Goal: Task Accomplishment & Management: Use online tool/utility

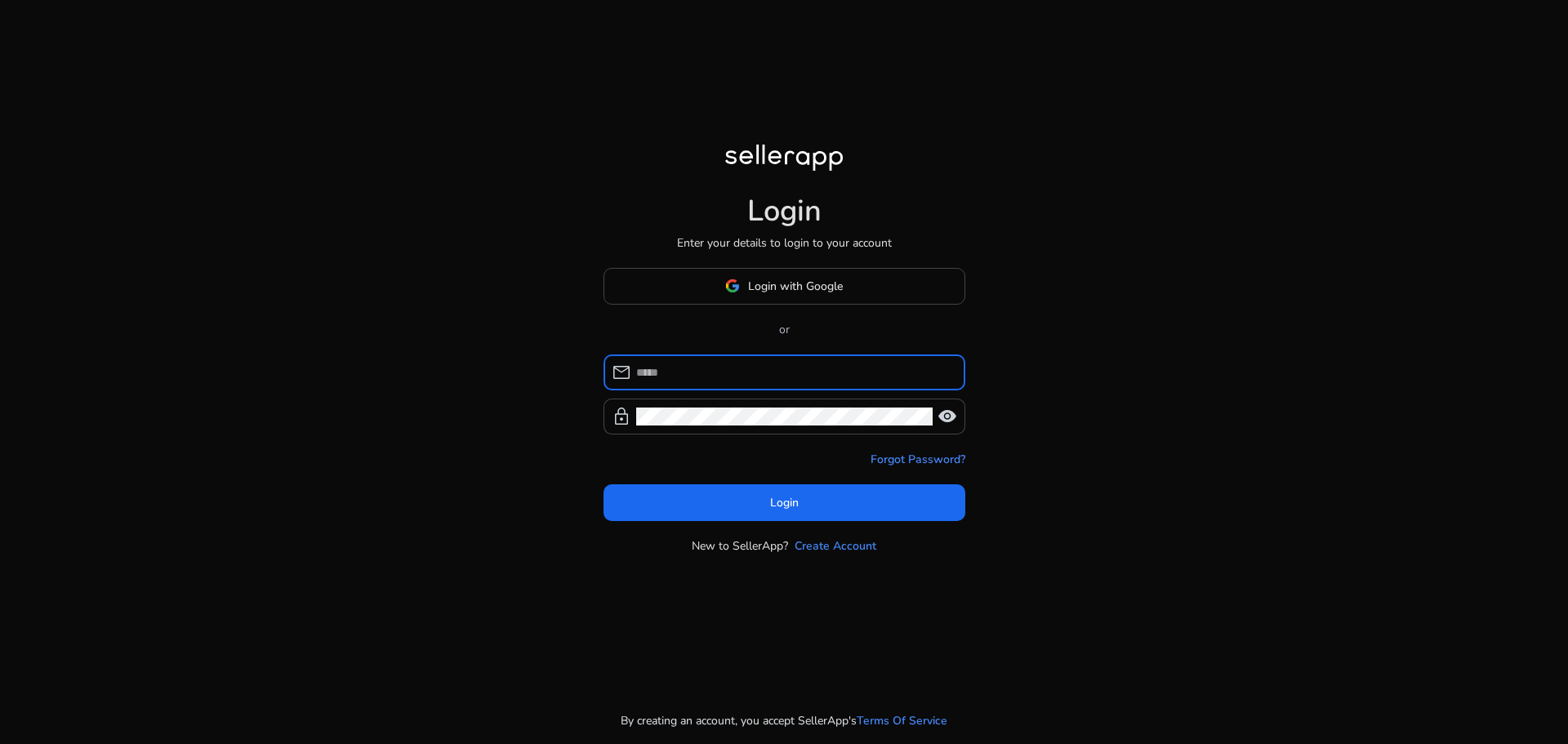
click at [715, 366] on input at bounding box center [794, 372] width 316 height 18
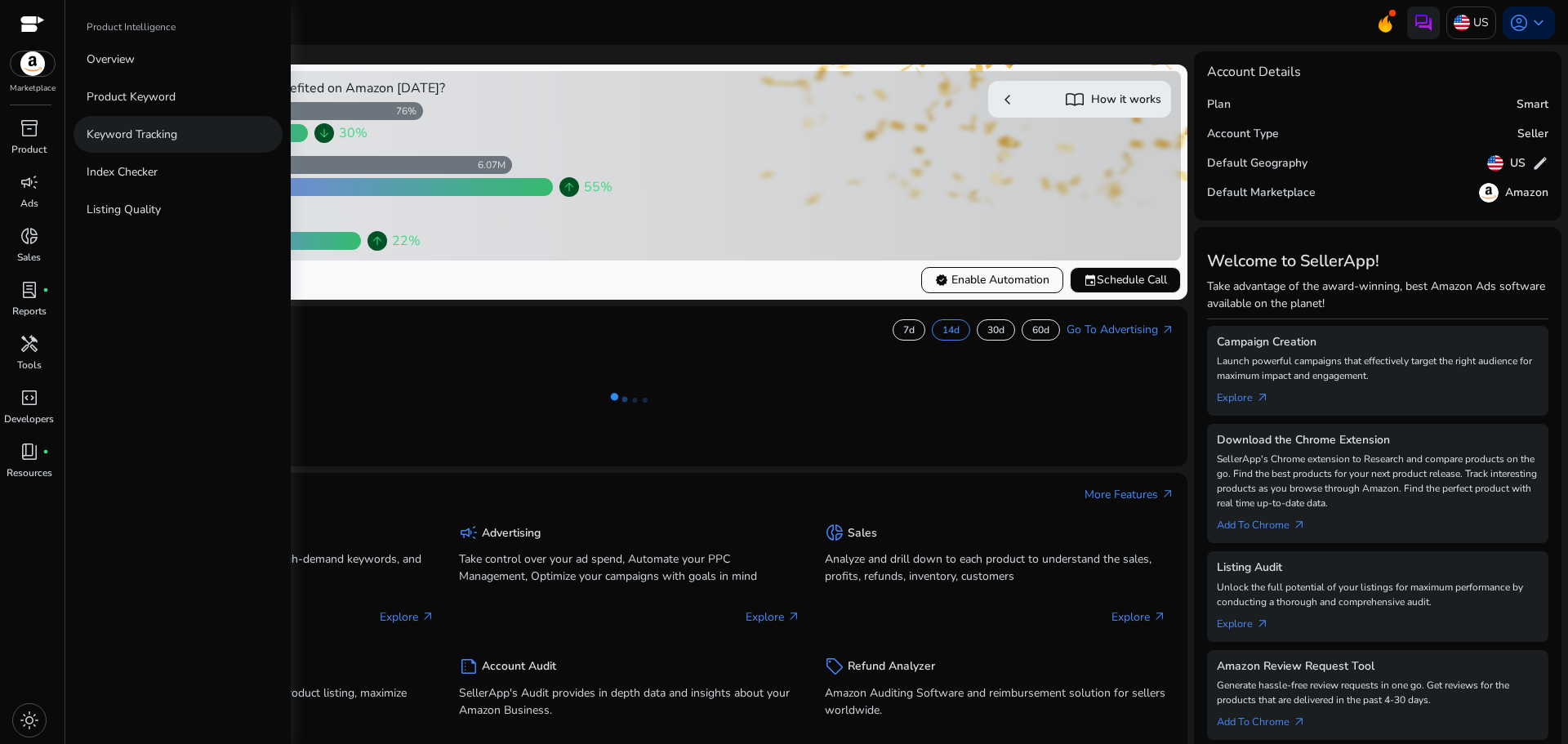
click at [123, 130] on p "Keyword Tracking" at bounding box center [131, 134] width 90 height 17
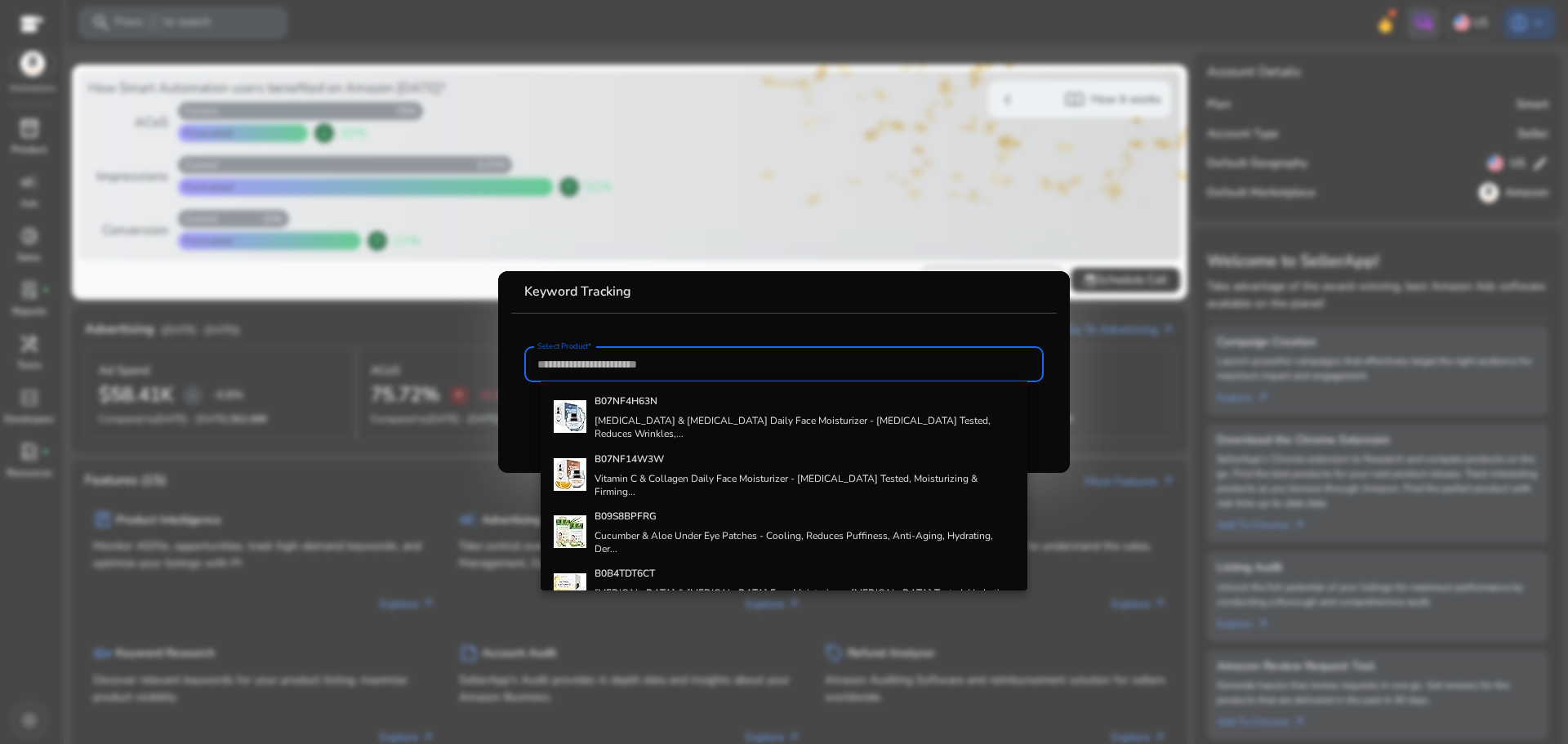
click at [37, 131] on div at bounding box center [784, 372] width 1568 height 744
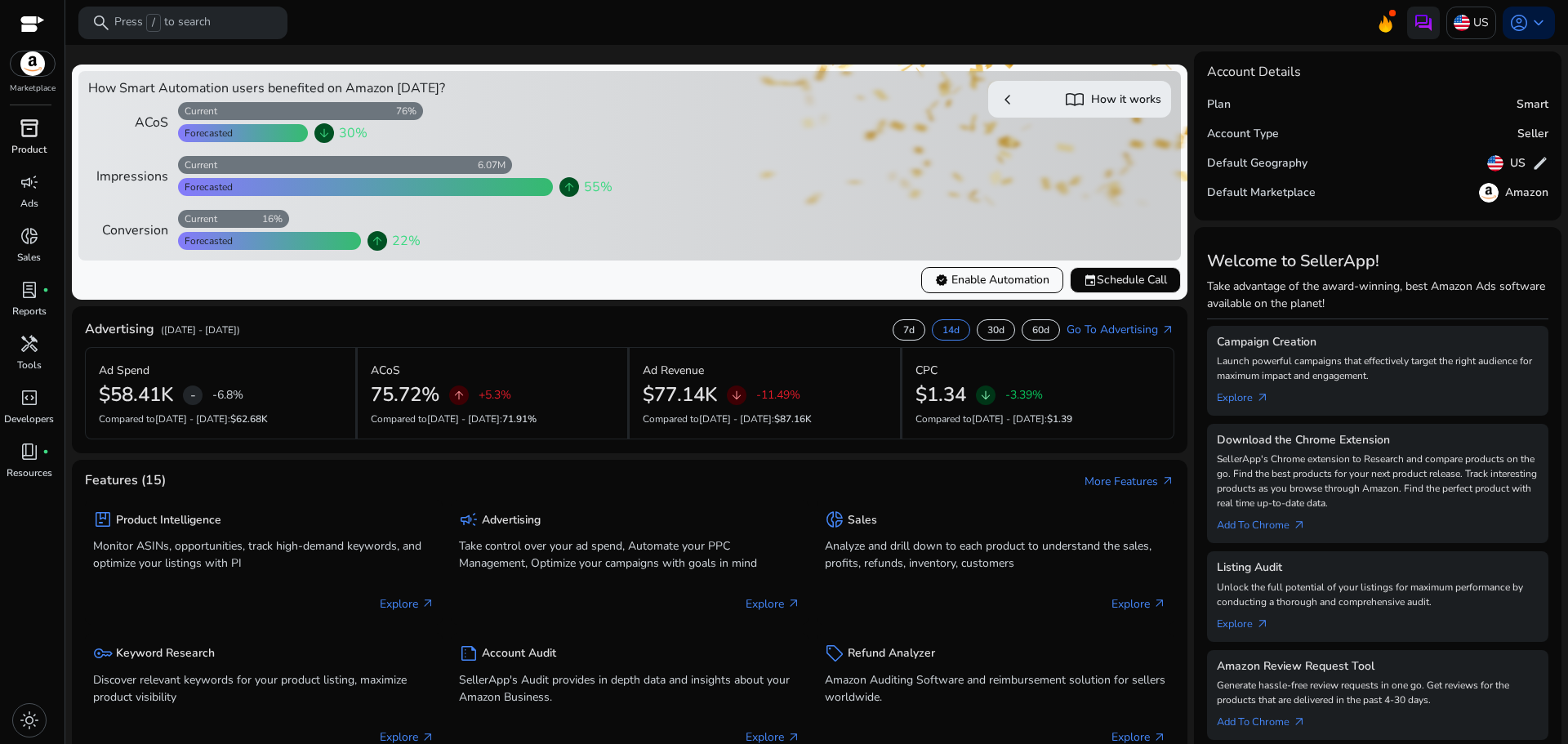
click at [37, 131] on span "inventory_2" at bounding box center [30, 128] width 20 height 20
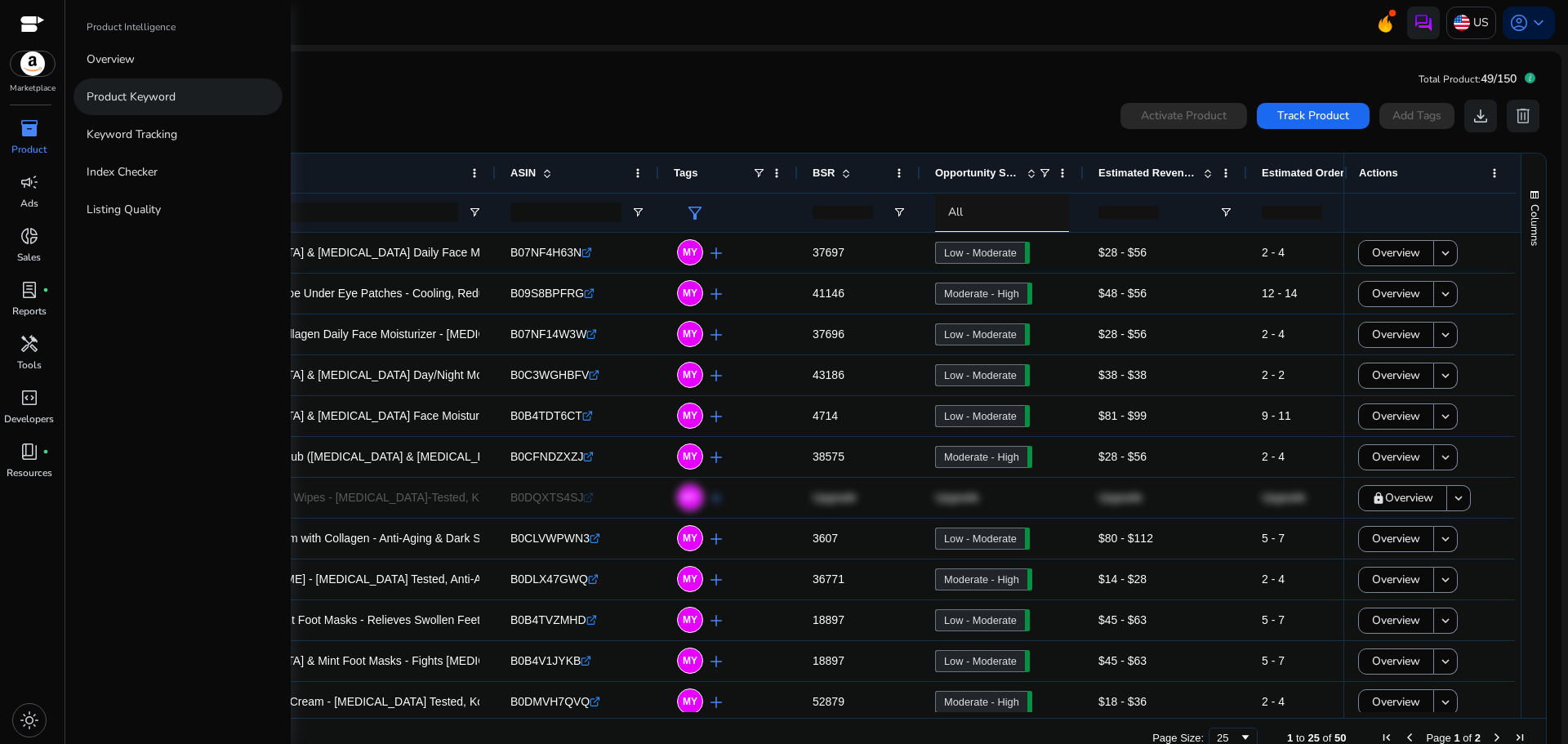
click at [128, 92] on p "Product Keyword" at bounding box center [131, 96] width 89 height 17
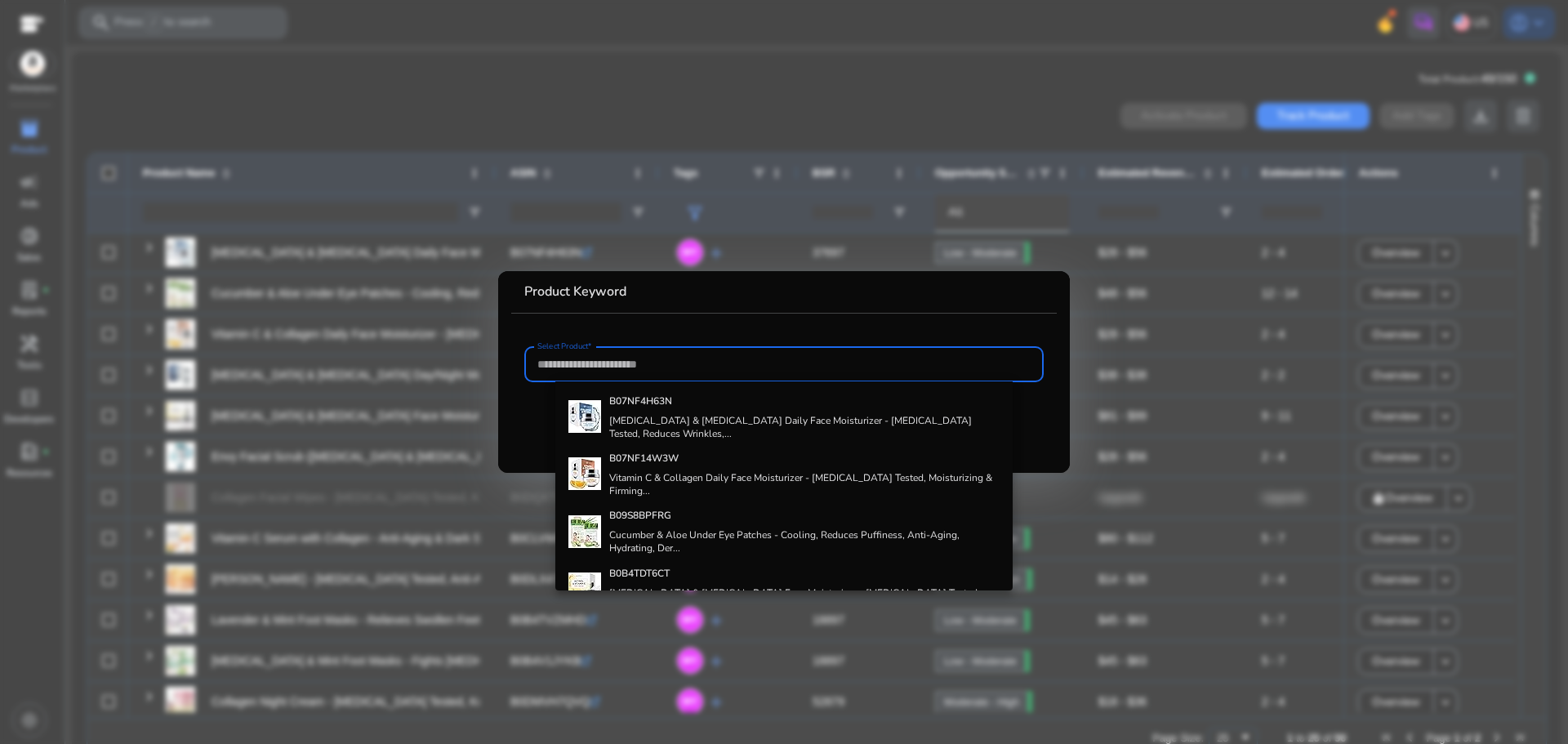
click at [46, 143] on div at bounding box center [784, 372] width 1568 height 744
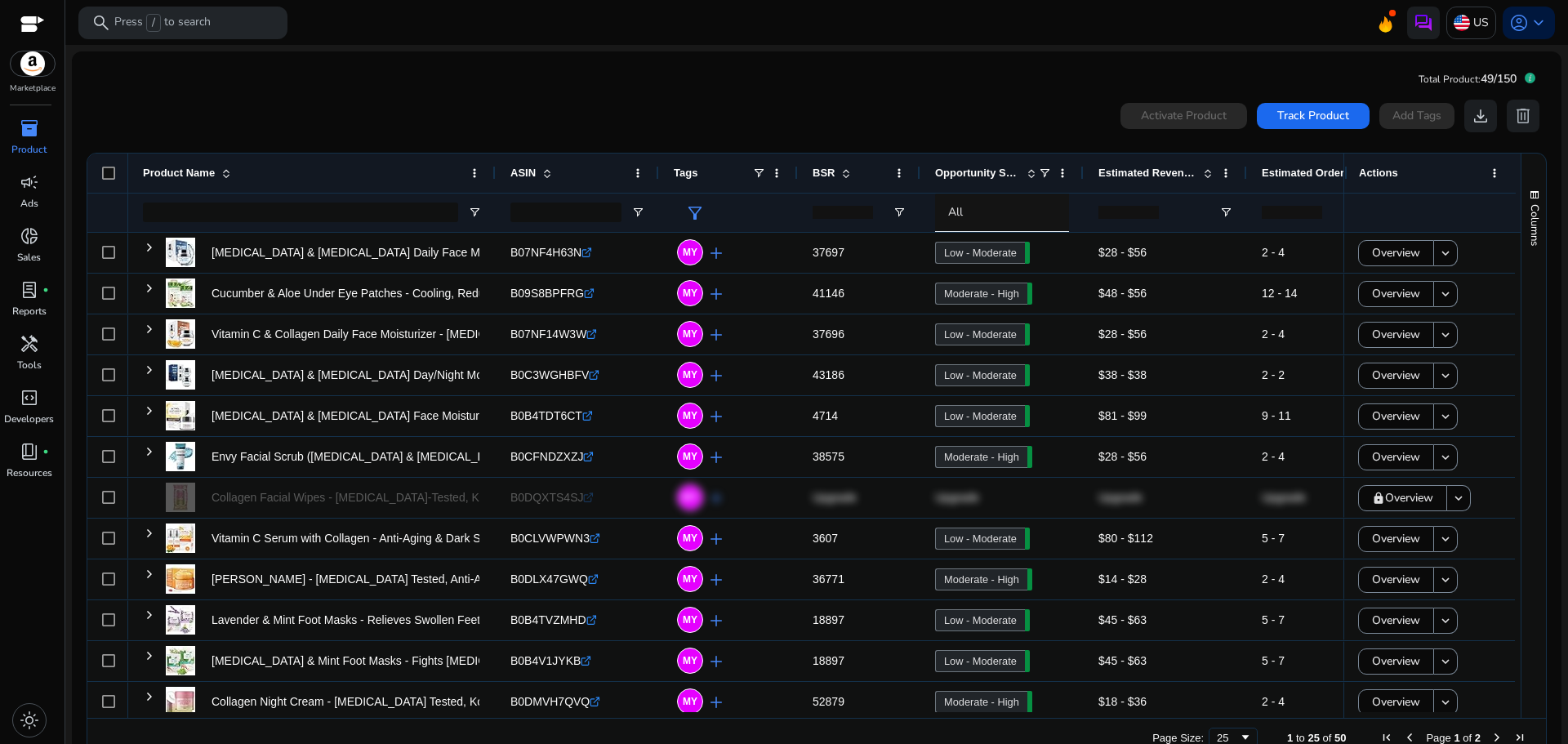
click at [39, 147] on p "Product" at bounding box center [29, 149] width 35 height 15
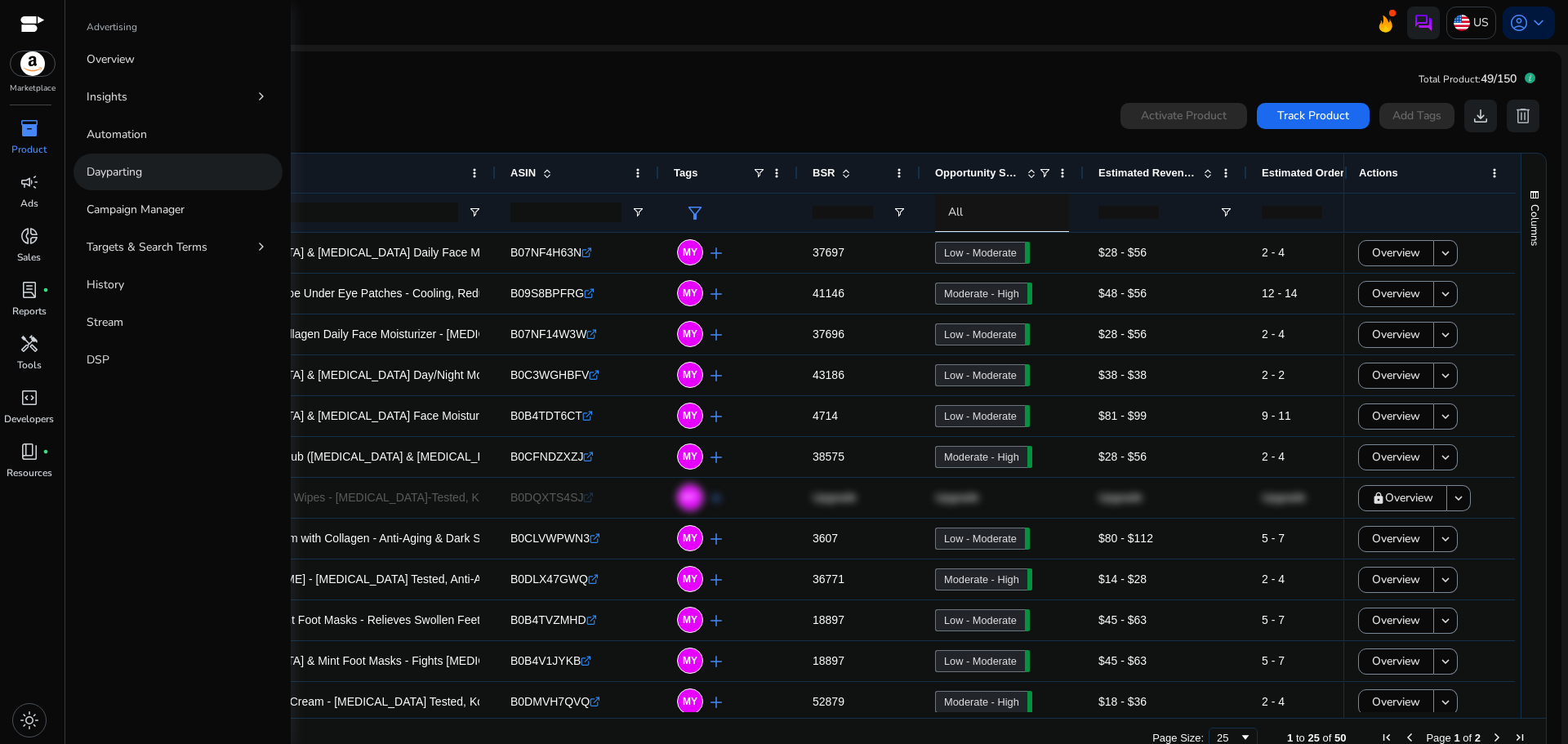
drag, startPoint x: 131, startPoint y: 137, endPoint x: 131, endPoint y: 163, distance: 26.0
click at [131, 163] on div "Overview Insights chevron_right Automation Dayparting Campaign Manager Targets …" at bounding box center [178, 210] width 210 height 338
click at [131, 163] on p "Dayparting" at bounding box center [114, 171] width 56 height 17
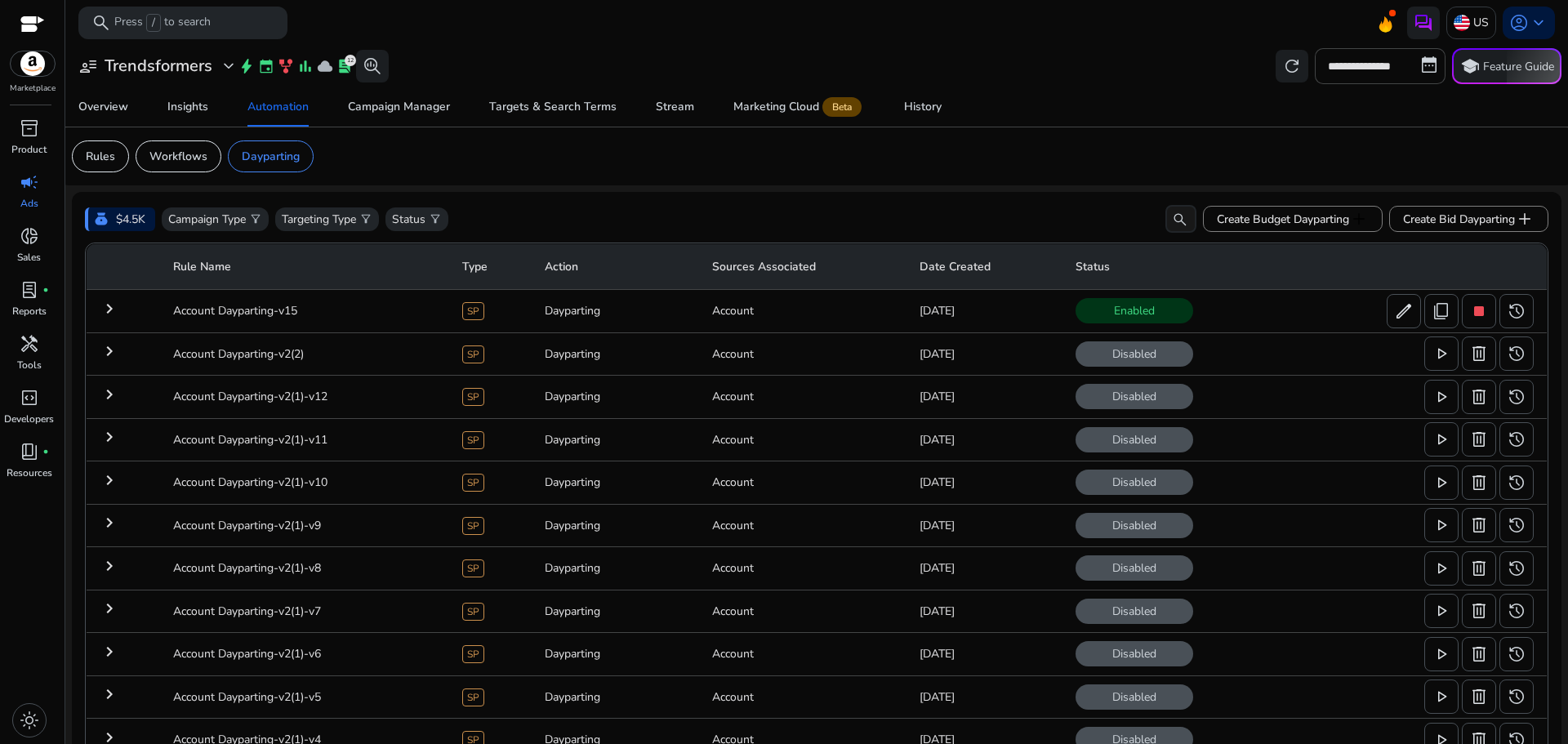
click at [115, 306] on mat-icon "keyboard_arrow_right" at bounding box center [109, 309] width 20 height 20
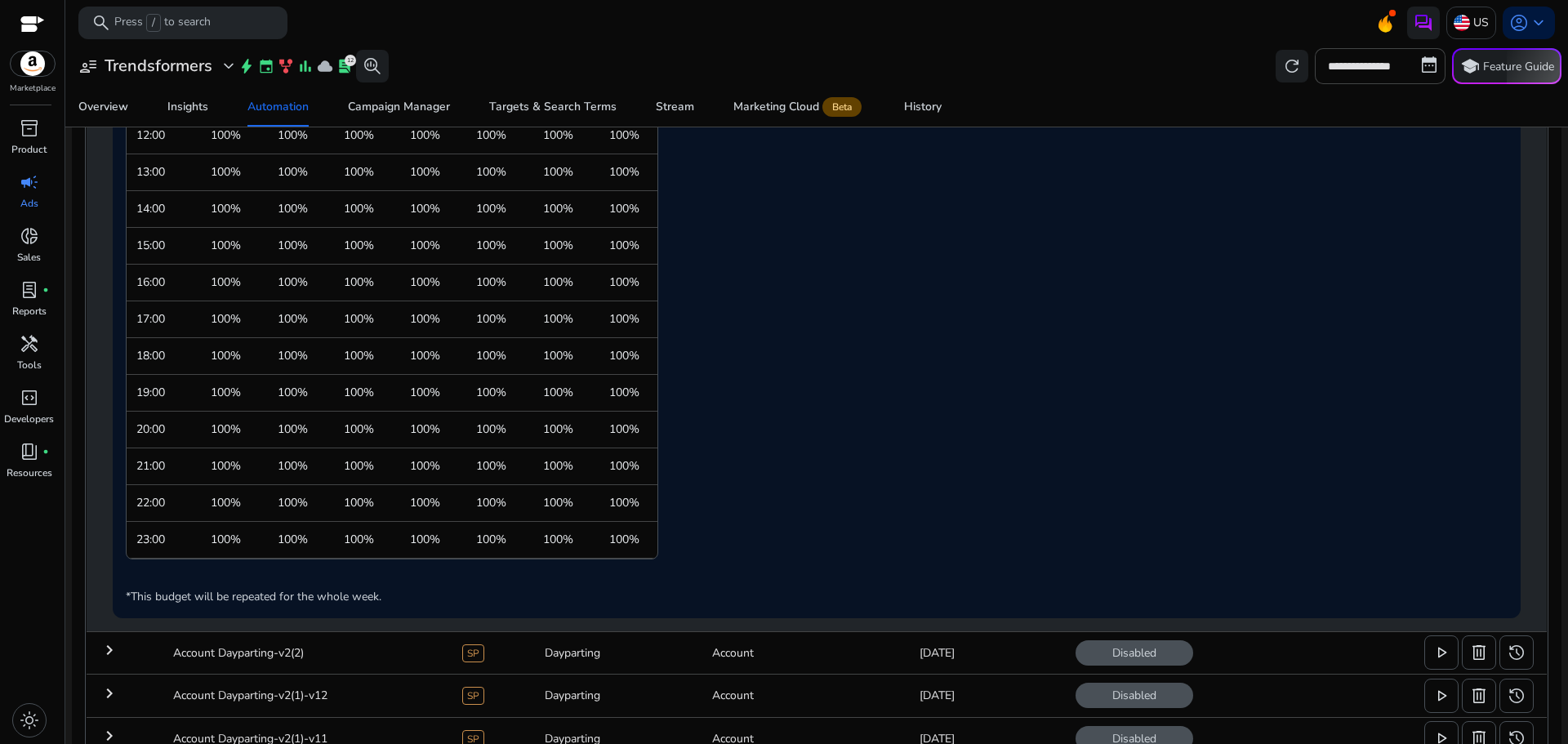
scroll to position [535, 0]
